Goal: Information Seeking & Learning: Learn about a topic

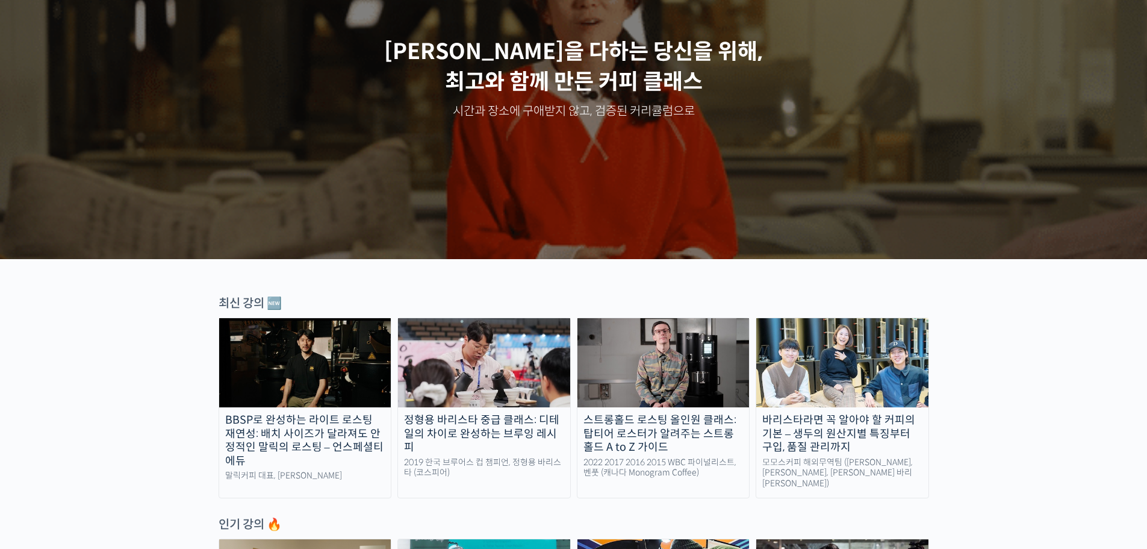
scroll to position [201, 0]
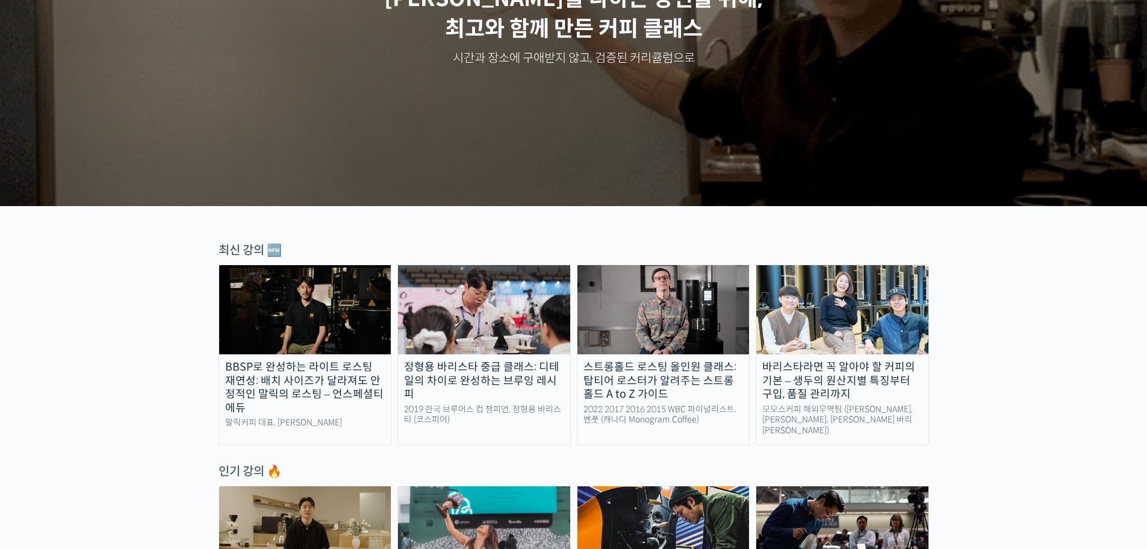
click at [376, 301] on img at bounding box center [305, 309] width 172 height 89
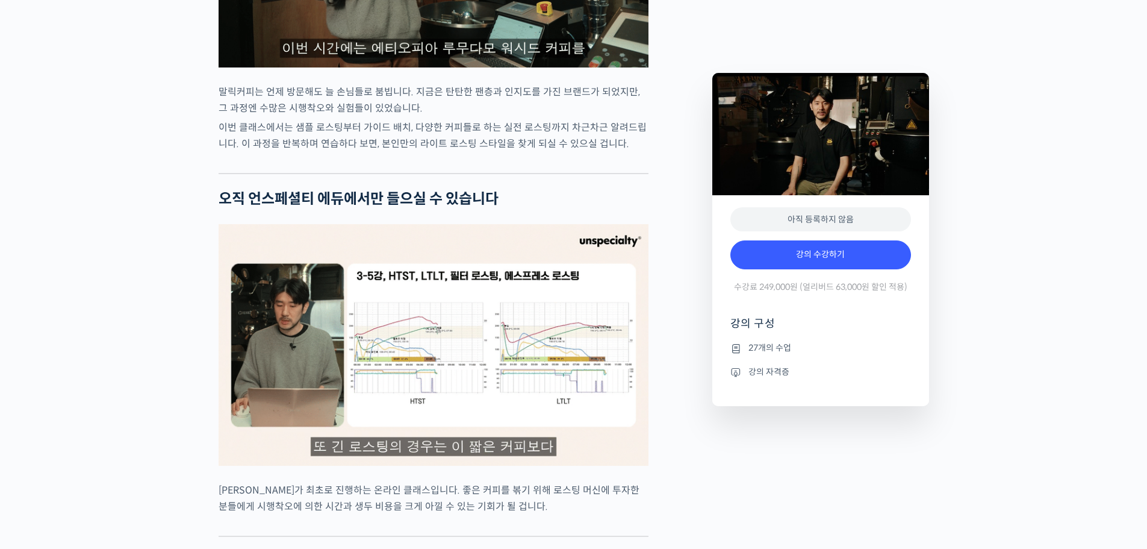
scroll to position [2610, 0]
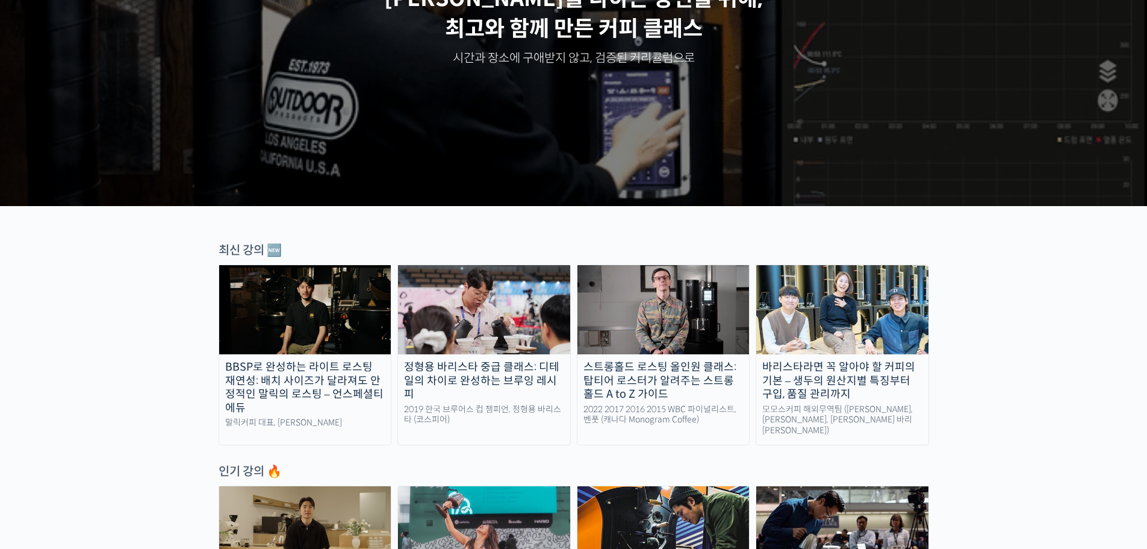
click at [512, 364] on div "정형용 바리스타 중급 클래스: 디테일의 차이로 완성하는 브루잉 레시피" at bounding box center [484, 380] width 172 height 41
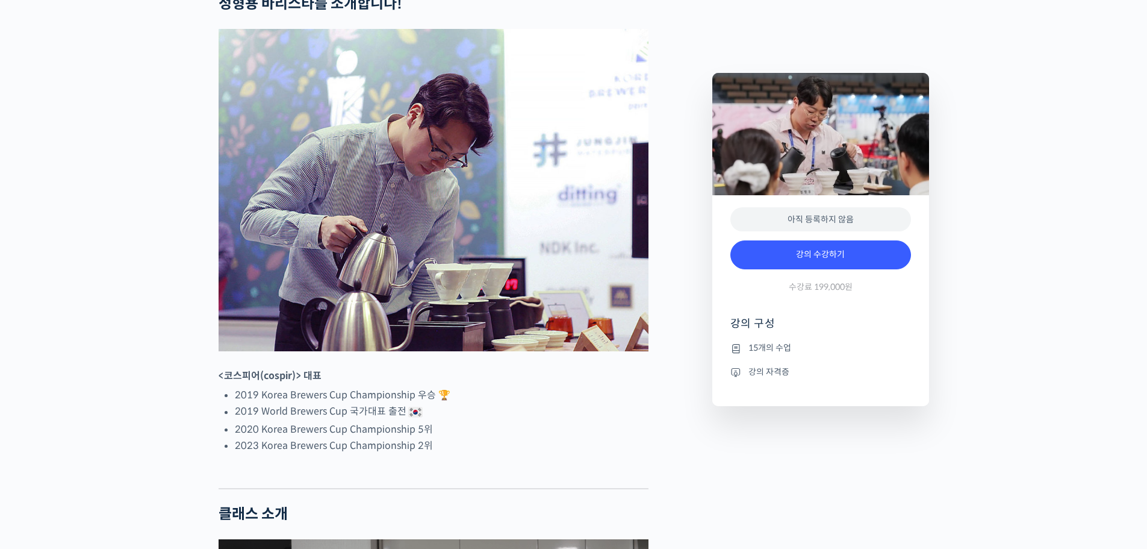
scroll to position [502, 0]
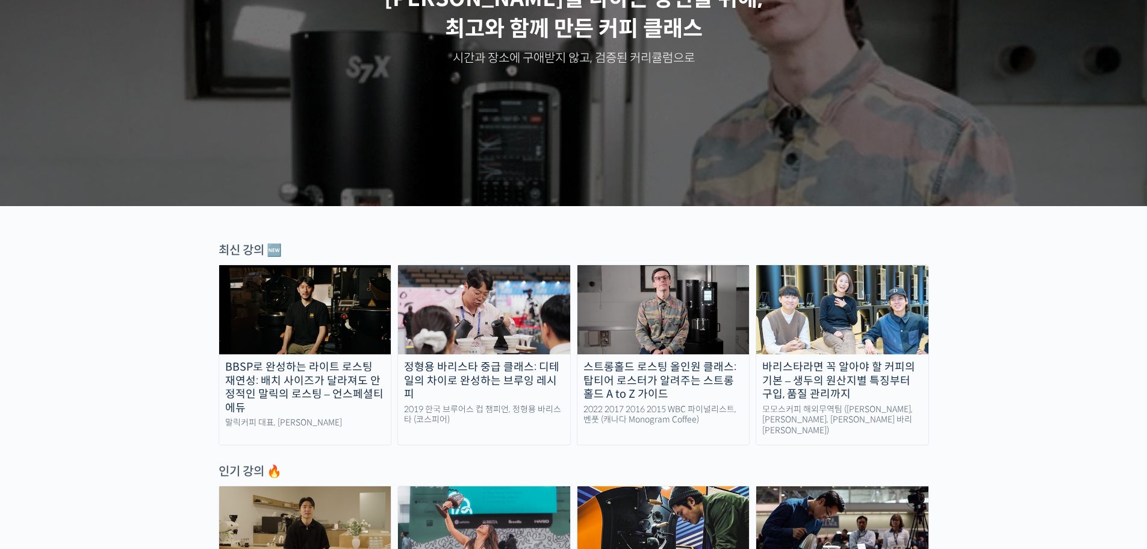
click at [635, 402] on link "스트롱홀드 로스팅 올인원 클래스: 탑티어 로스터가 알려주는 스트롱홀드 A to Z 가이드 2022 2017 2016 2015 WBC 파이널리스…" at bounding box center [663, 354] width 173 height 181
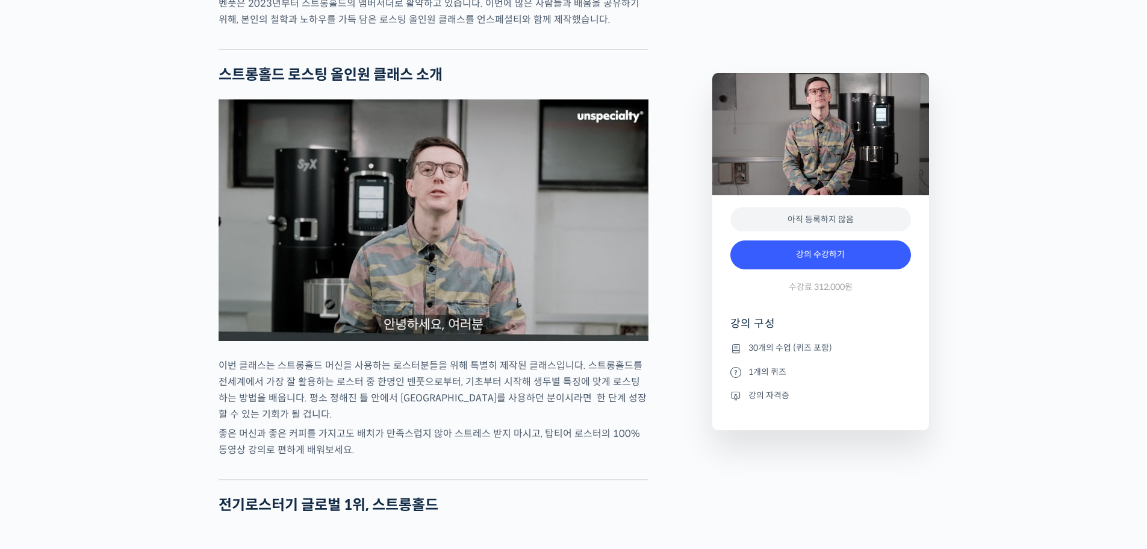
scroll to position [1204, 0]
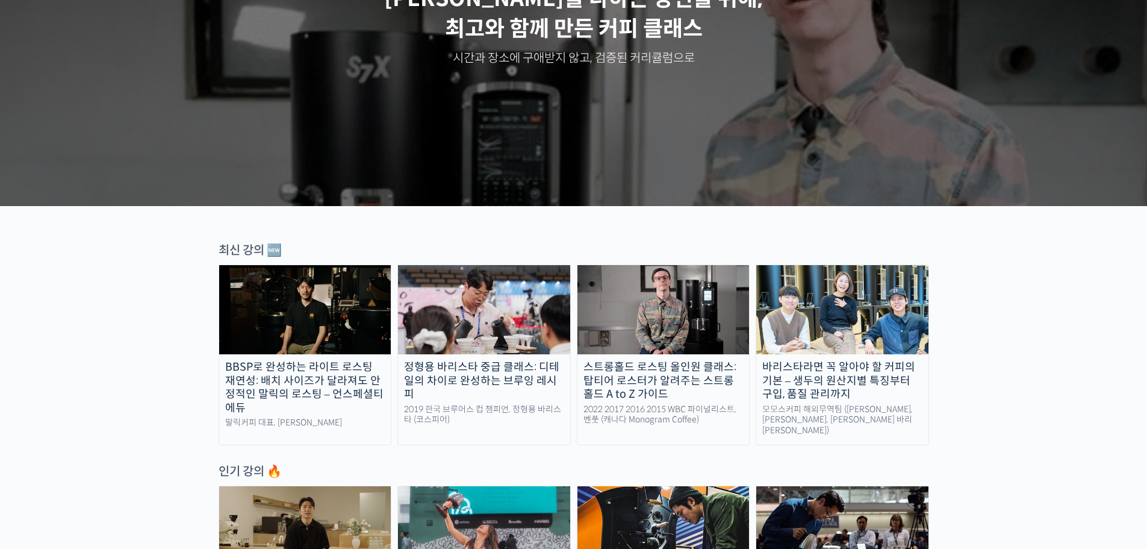
click at [815, 383] on div "바리스타라면 꼭 알아야 할 커피의 기본 – 생두의 원산지별 특징부터 구입, 품질 관리까지" at bounding box center [842, 380] width 172 height 41
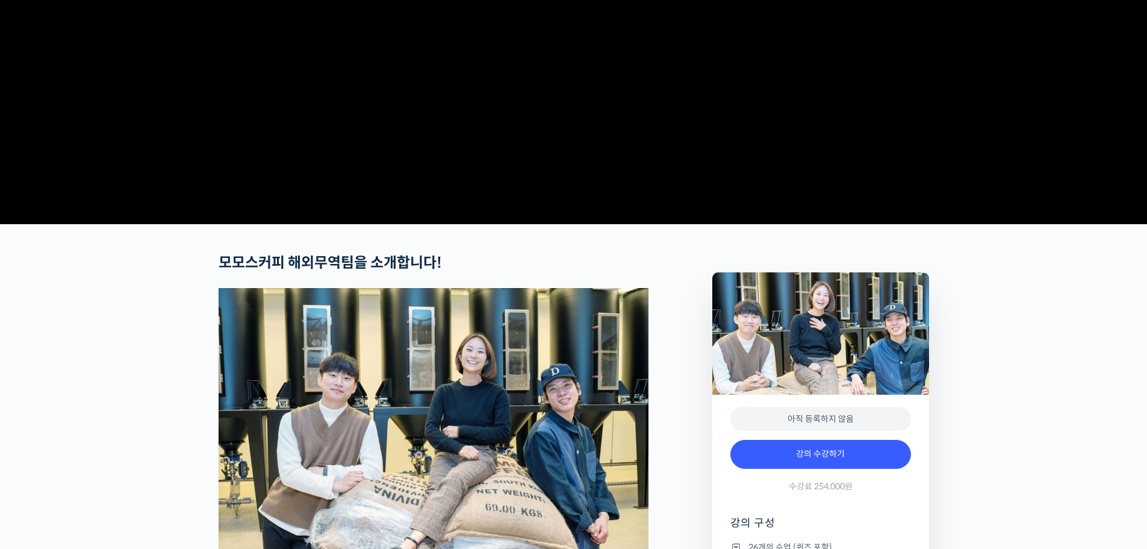
scroll to position [301, 0]
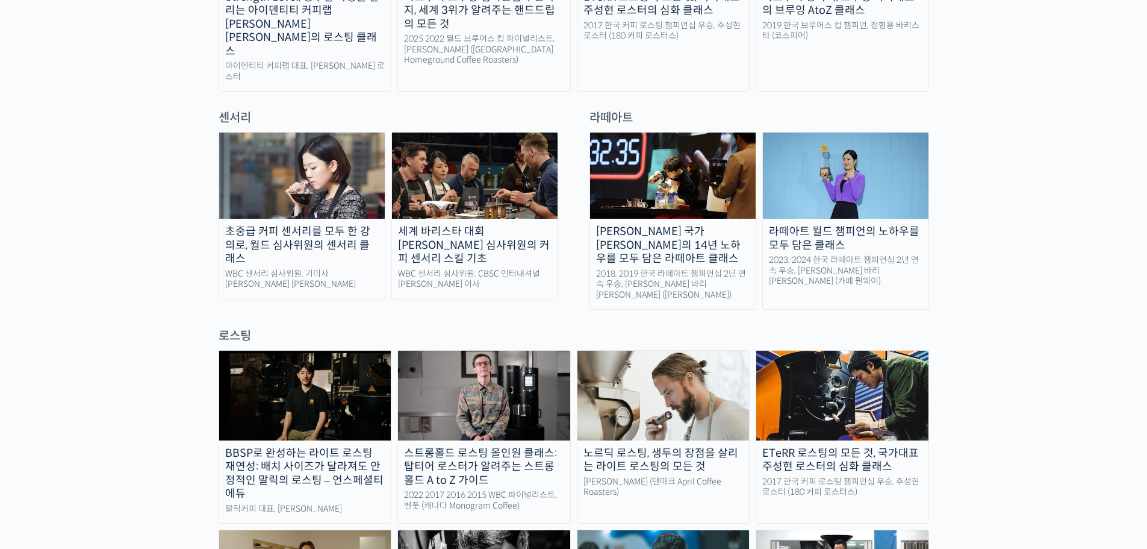
scroll to position [803, 0]
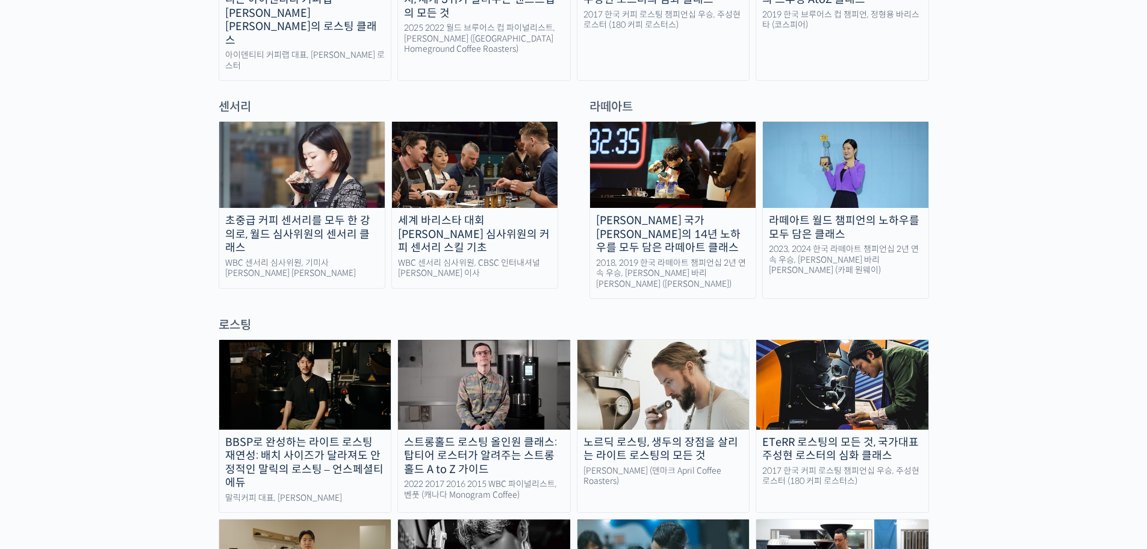
click at [473, 347] on img at bounding box center [484, 384] width 172 height 89
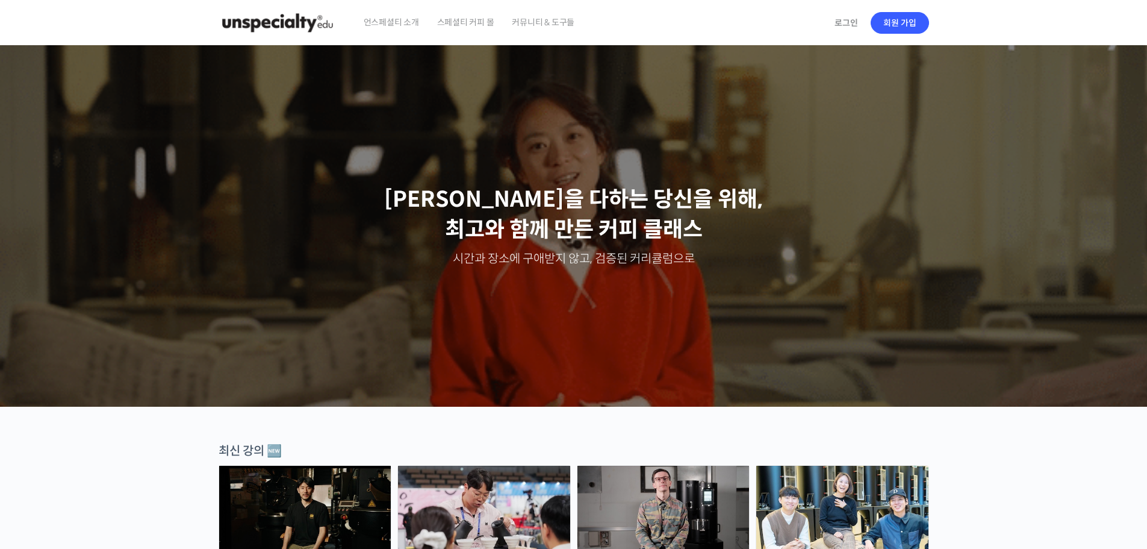
click at [265, 20] on img at bounding box center [278, 23] width 118 height 36
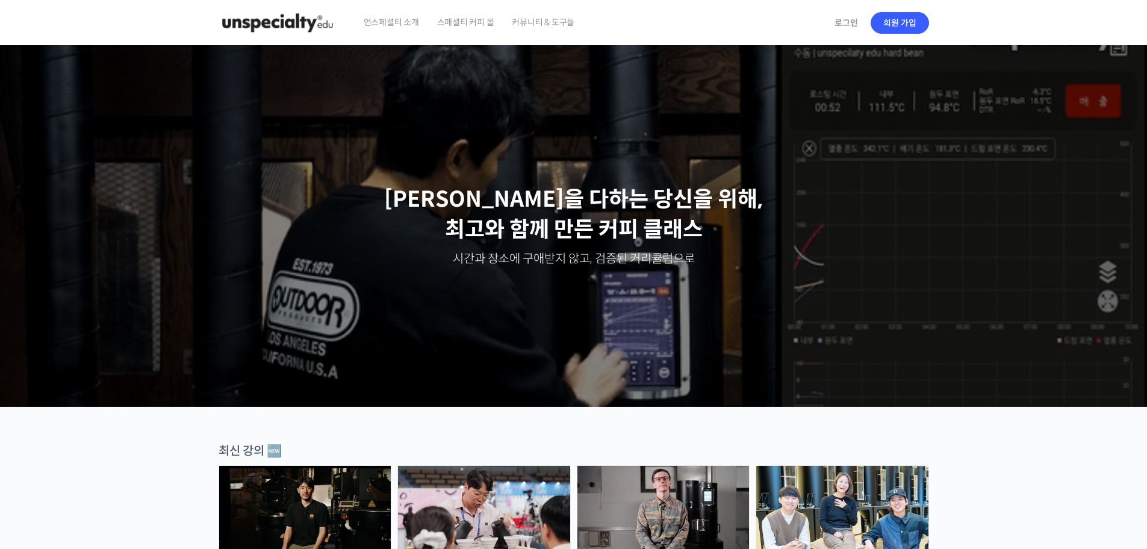
click at [575, 20] on link "커뮤니티 & 도구들" at bounding box center [543, 23] width 75 height 46
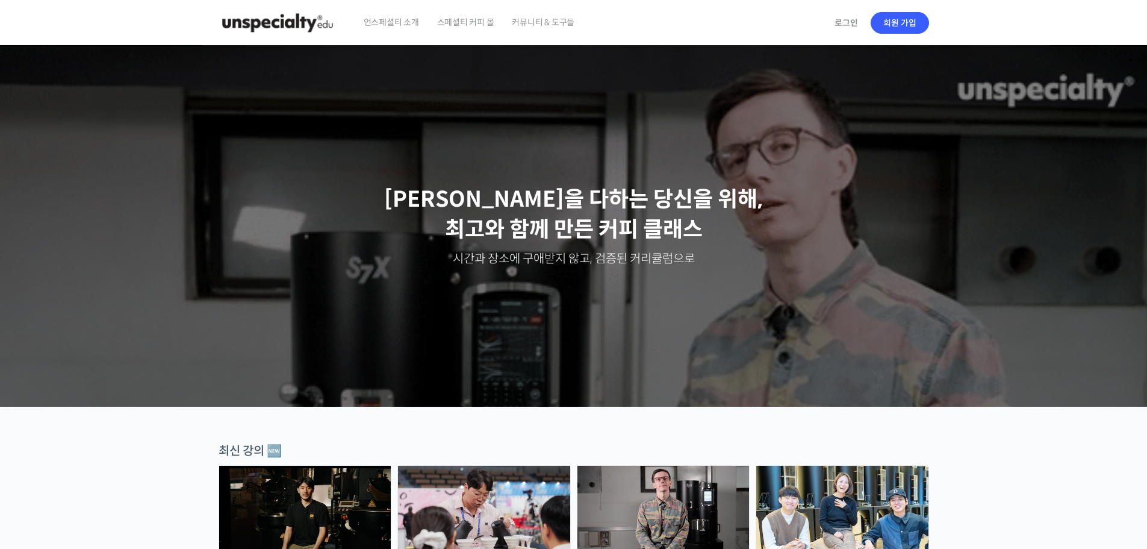
click at [301, 20] on img at bounding box center [278, 23] width 118 height 36
